Goal: Task Accomplishment & Management: Use online tool/utility

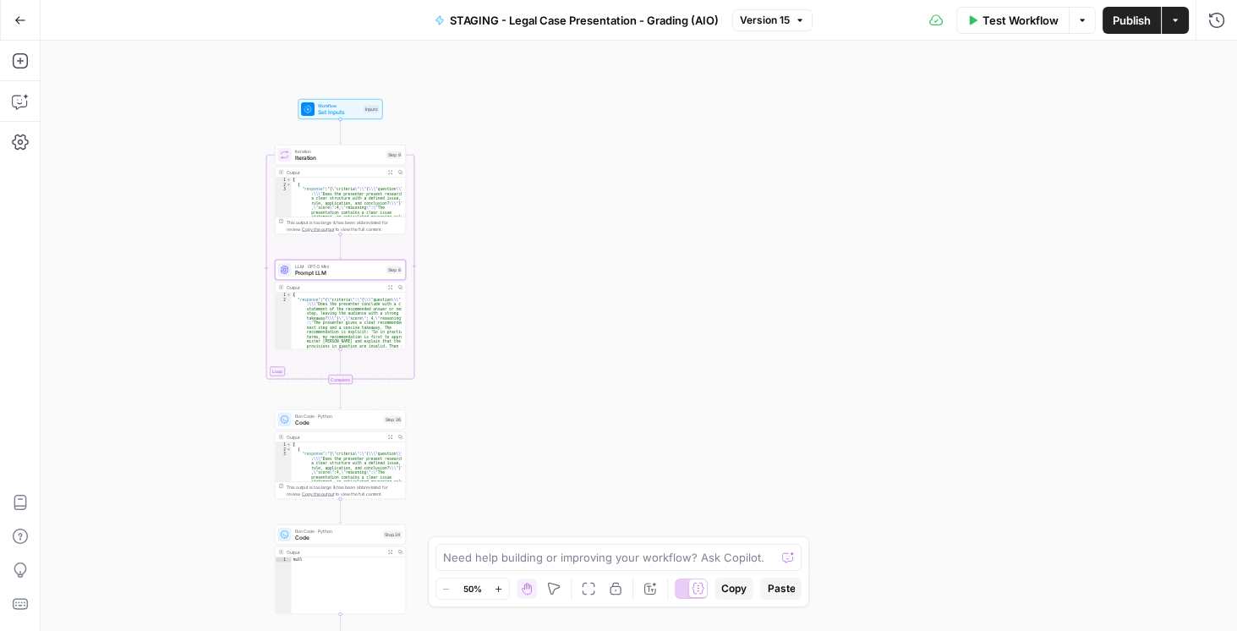
click at [15, 16] on icon "button" at bounding box center [20, 20] width 12 height 12
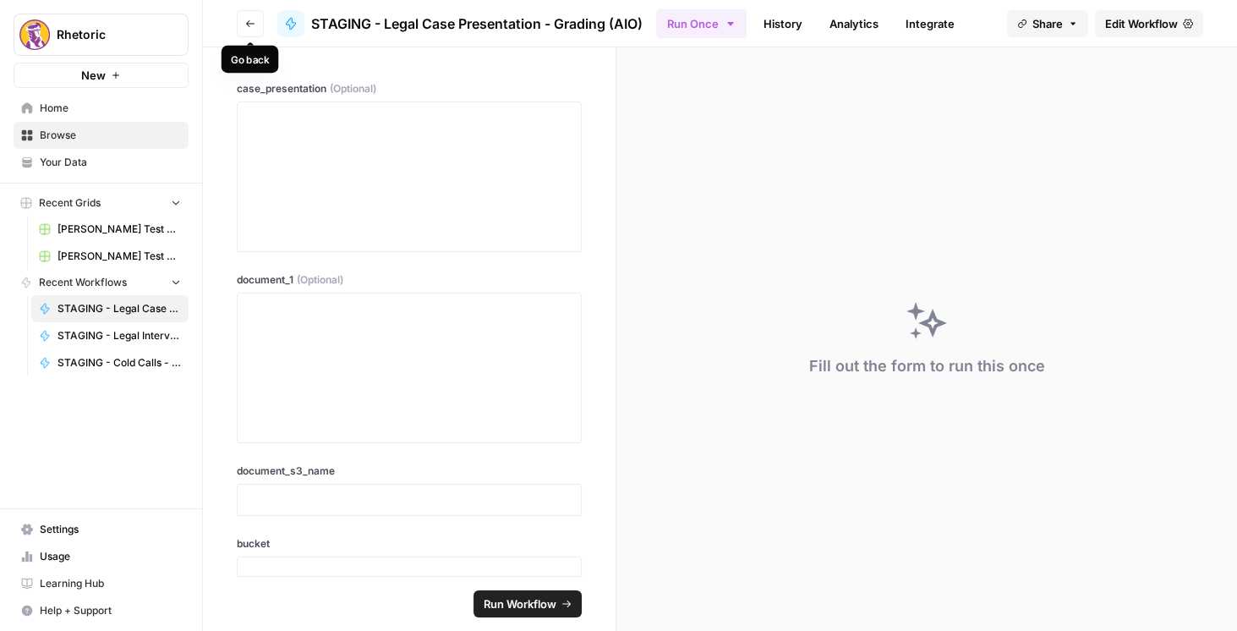
click at [260, 26] on button "Go back" at bounding box center [250, 23] width 27 height 27
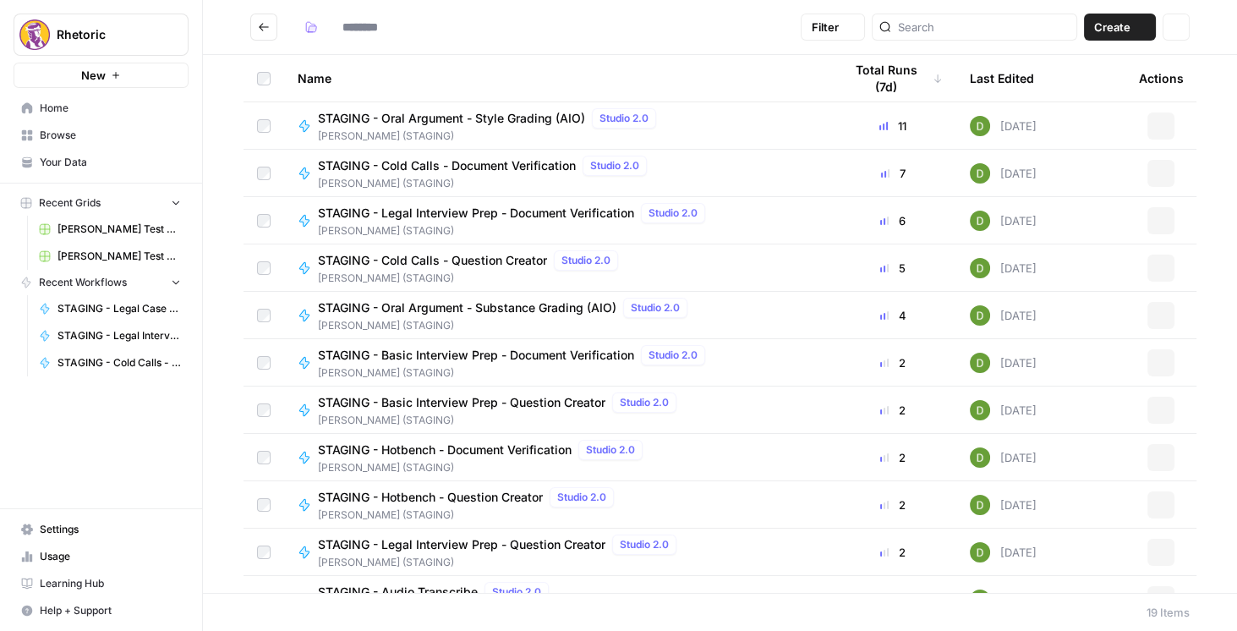
type input "**********"
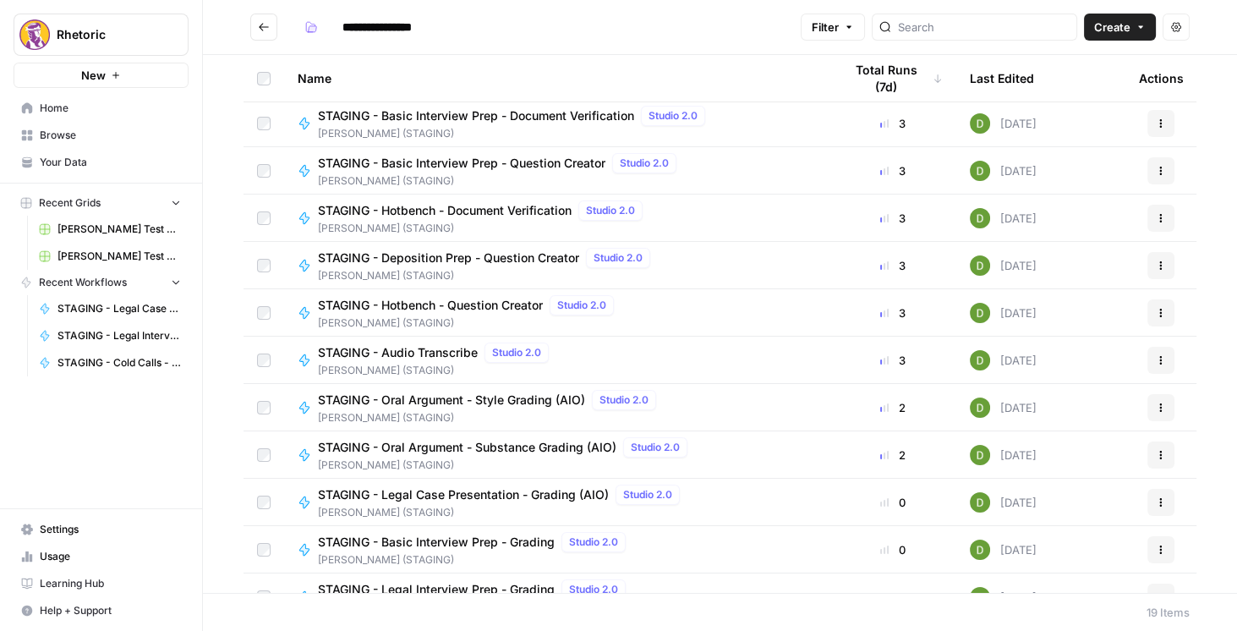
scroll to position [289, 0]
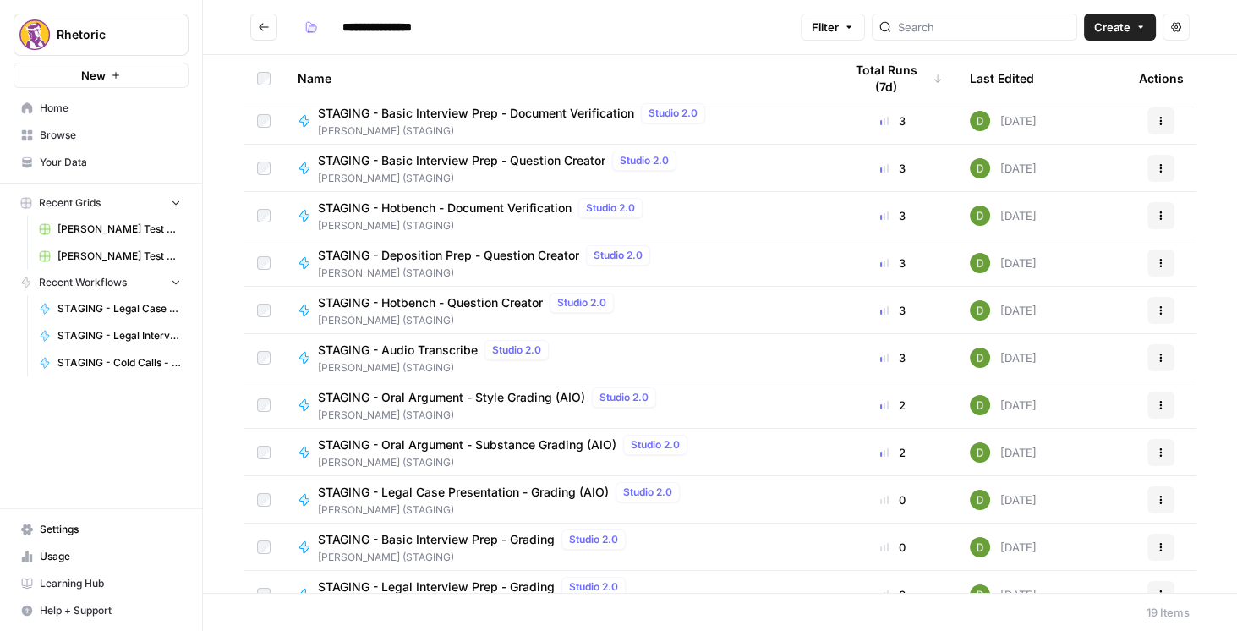
click at [1156, 495] on icon "button" at bounding box center [1161, 500] width 10 height 10
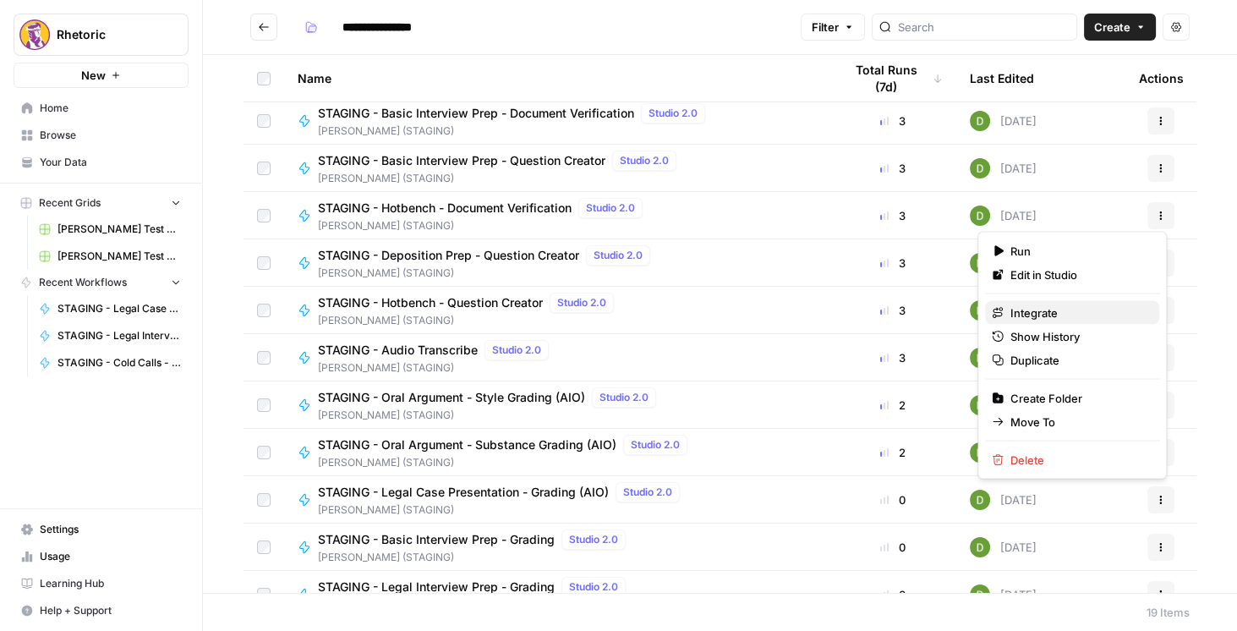
click at [1044, 318] on span "Integrate" at bounding box center [1078, 312] width 135 height 17
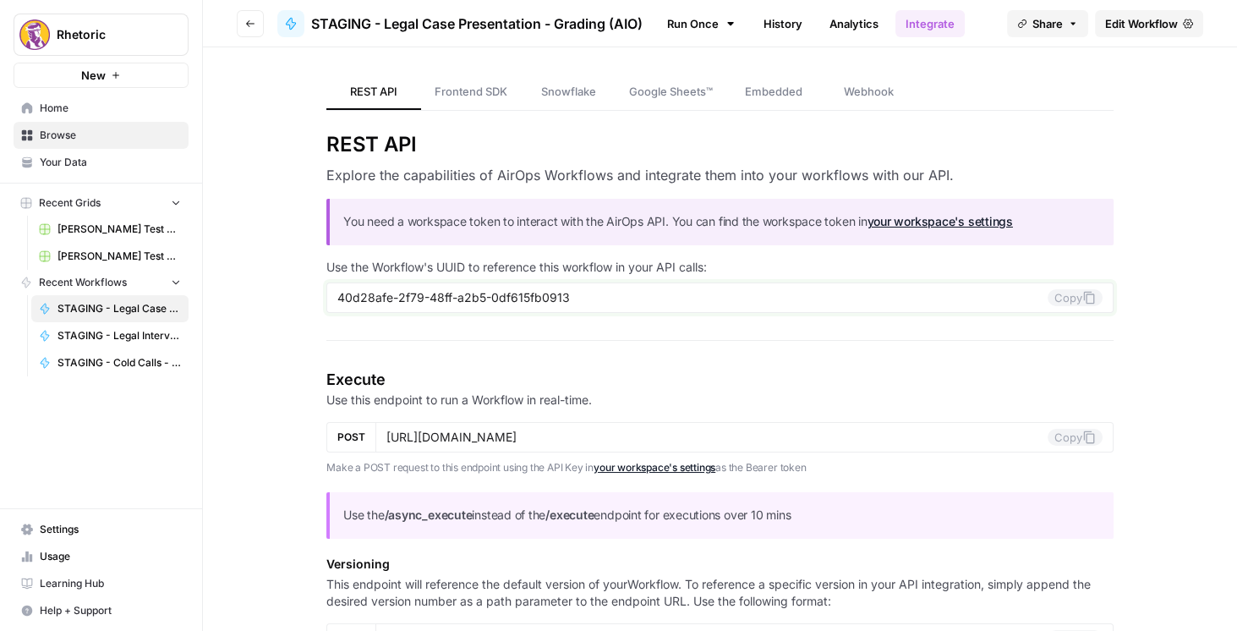
click at [1070, 298] on button "Copy" at bounding box center [1075, 297] width 55 height 17
